Goal: Task Accomplishment & Management: Use online tool/utility

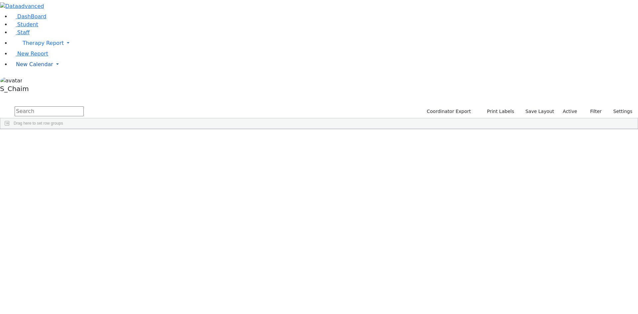
click at [40, 67] on span "New Calendar" at bounding box center [34, 64] width 37 height 6
click at [34, 89] on span "Teacher Report" at bounding box center [36, 85] width 40 height 6
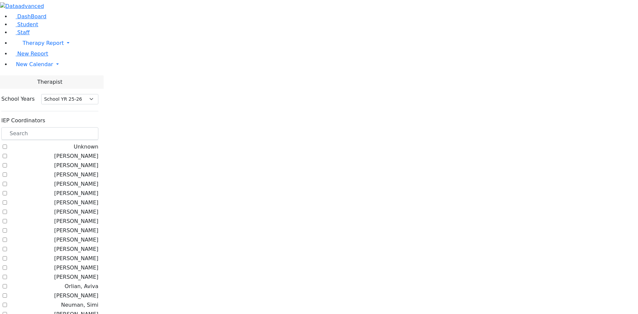
select select "212"
click at [36, 67] on span "New Calendar" at bounding box center [34, 64] width 37 height 6
click at [33, 81] on span "Calendar" at bounding box center [26, 77] width 24 height 6
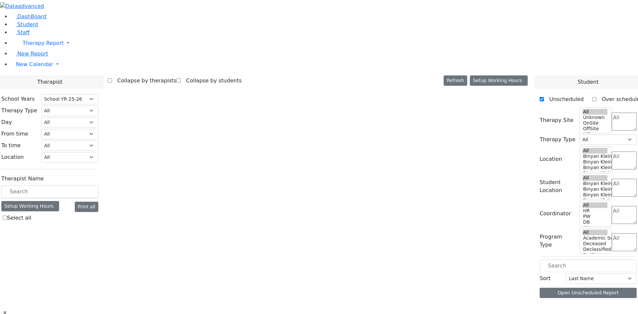
select select "212"
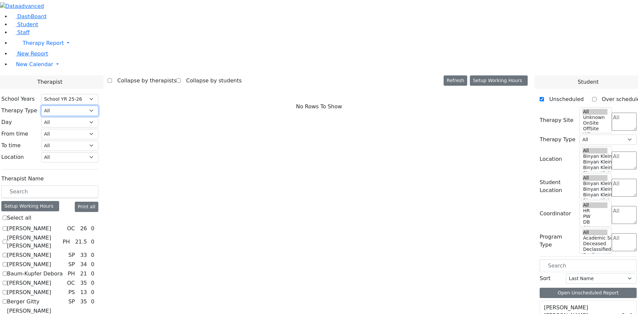
click at [98, 106] on select "All Psych Hearing Vision Speech Physical Occupational" at bounding box center [69, 111] width 57 height 10
select select "1"
click at [98, 106] on select "All Psych Hearing Vision Speech Physical Occupational" at bounding box center [69, 111] width 57 height 10
select select "1"
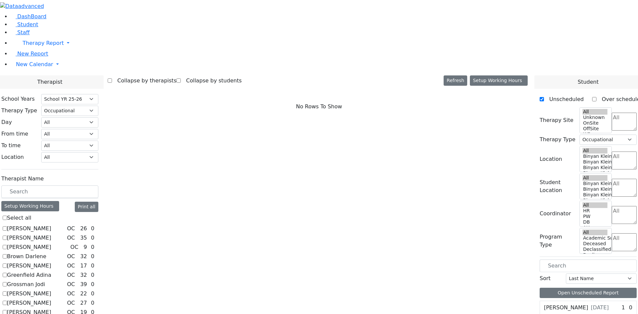
checkbox input "true"
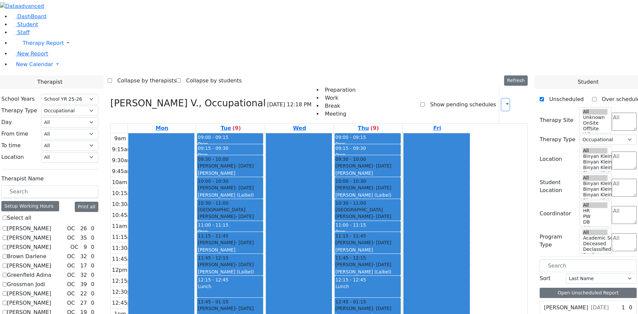
click at [504, 101] on icon "button" at bounding box center [504, 104] width 0 height 6
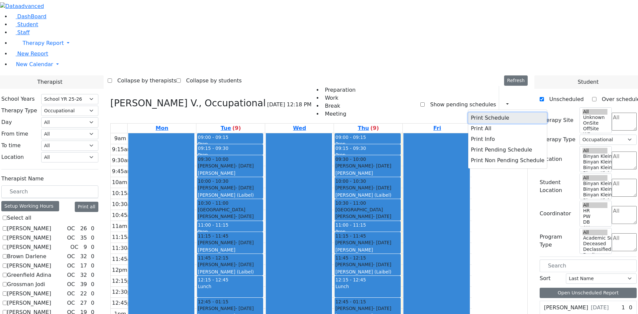
click at [473, 113] on button "Print Schedule" at bounding box center [507, 118] width 79 height 11
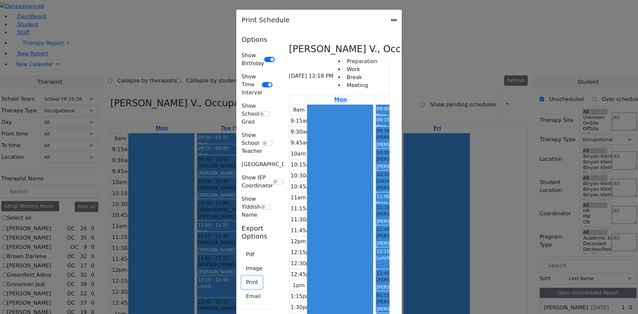
click at [242, 276] on button "Print" at bounding box center [252, 282] width 21 height 13
